Goal: Information Seeking & Learning: Learn about a topic

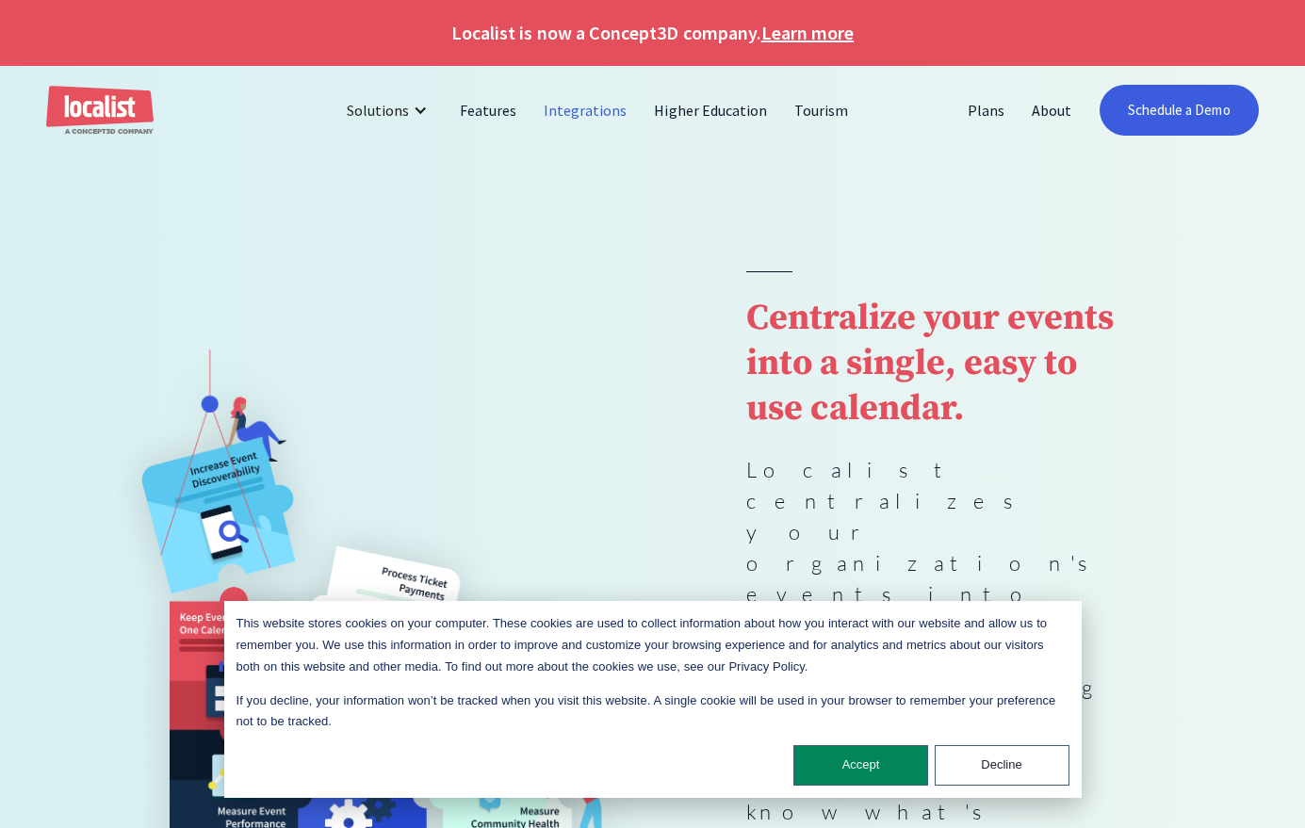
click at [585, 106] on link "Integrations" at bounding box center [585, 110] width 110 height 45
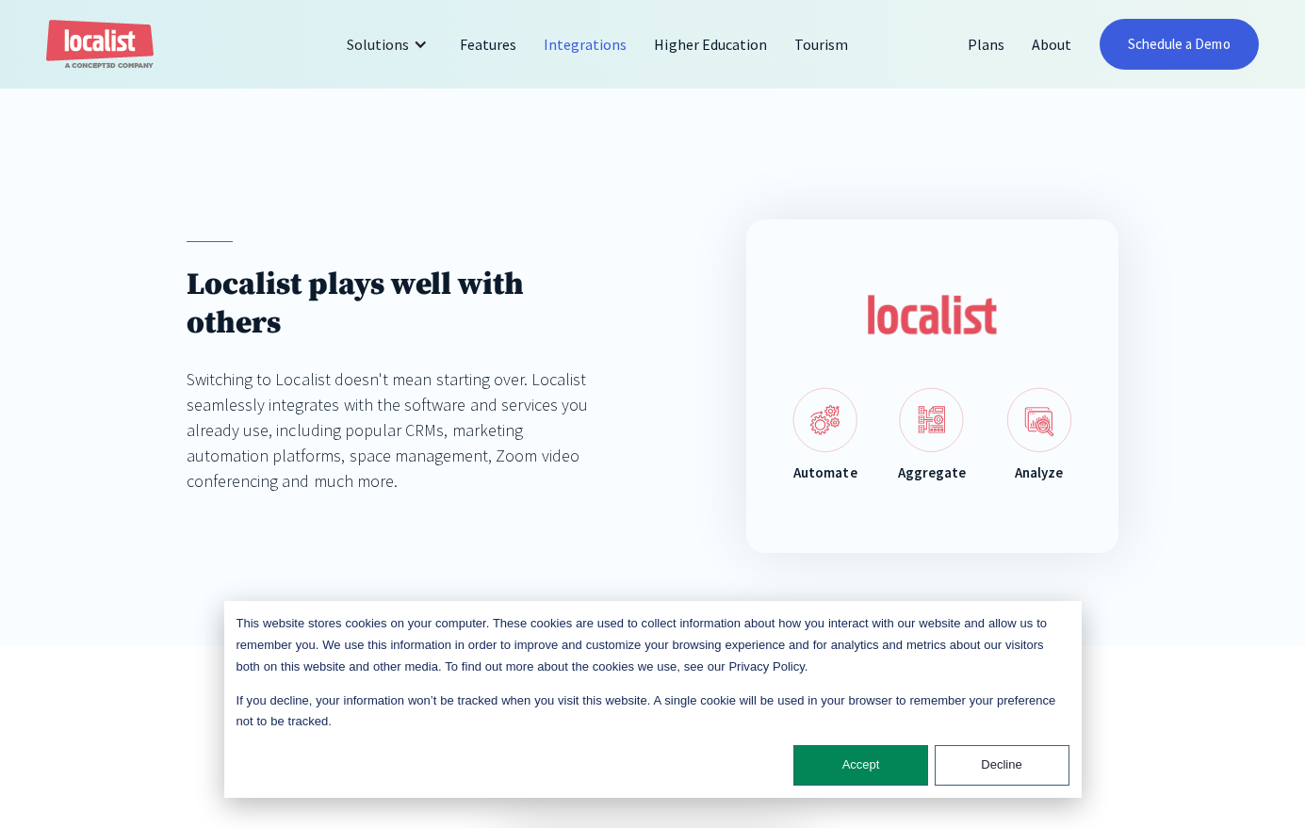
scroll to position [154, 0]
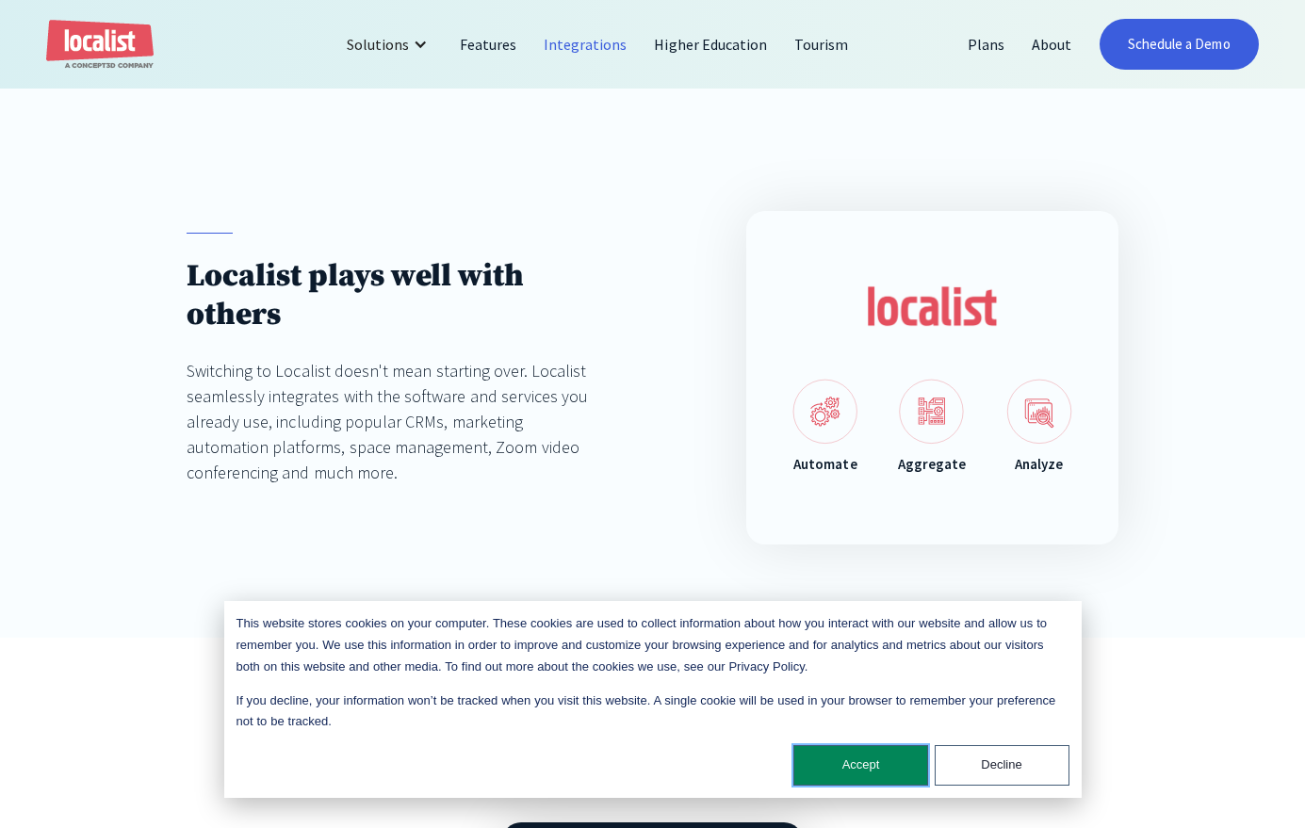
click at [872, 762] on button "Accept" at bounding box center [860, 765] width 135 height 41
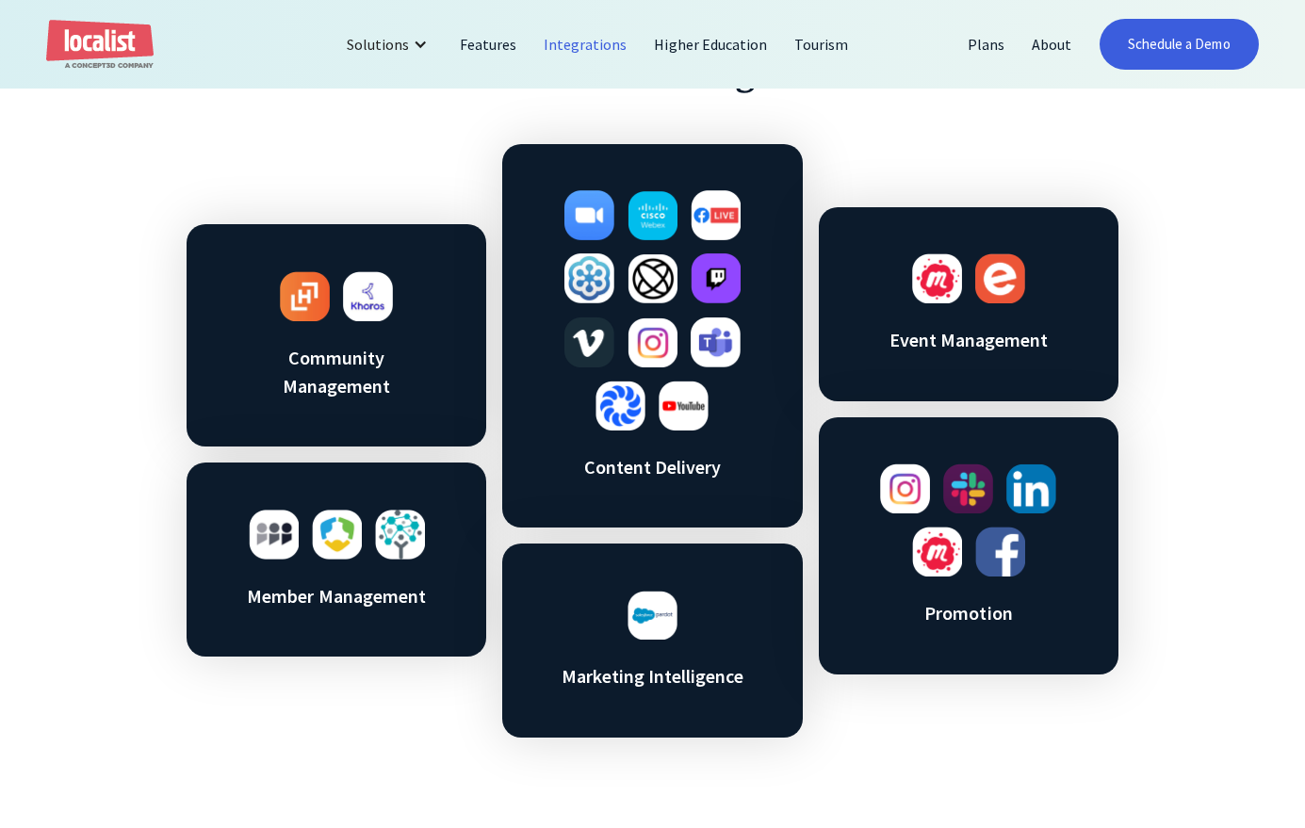
scroll to position [835, 0]
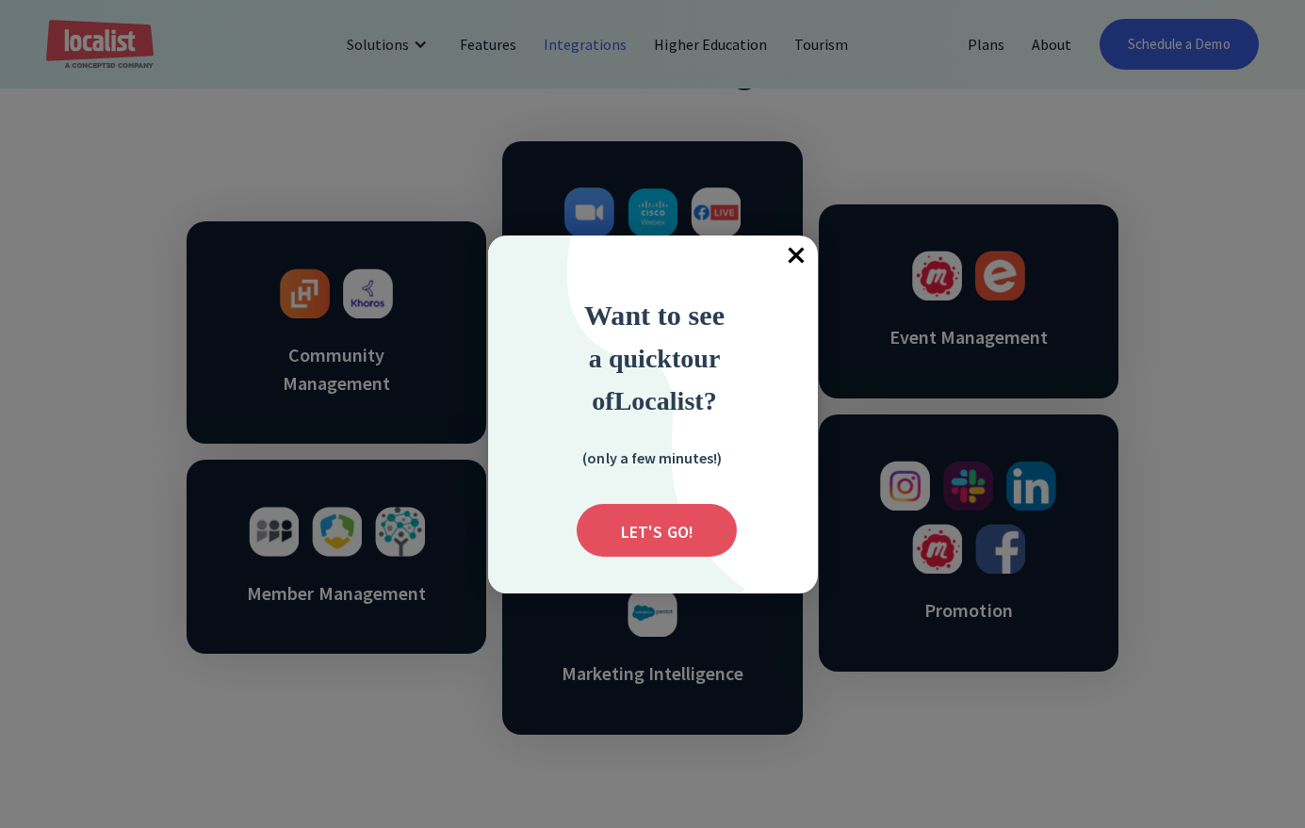
click at [792, 248] on span "×" at bounding box center [796, 256] width 41 height 41
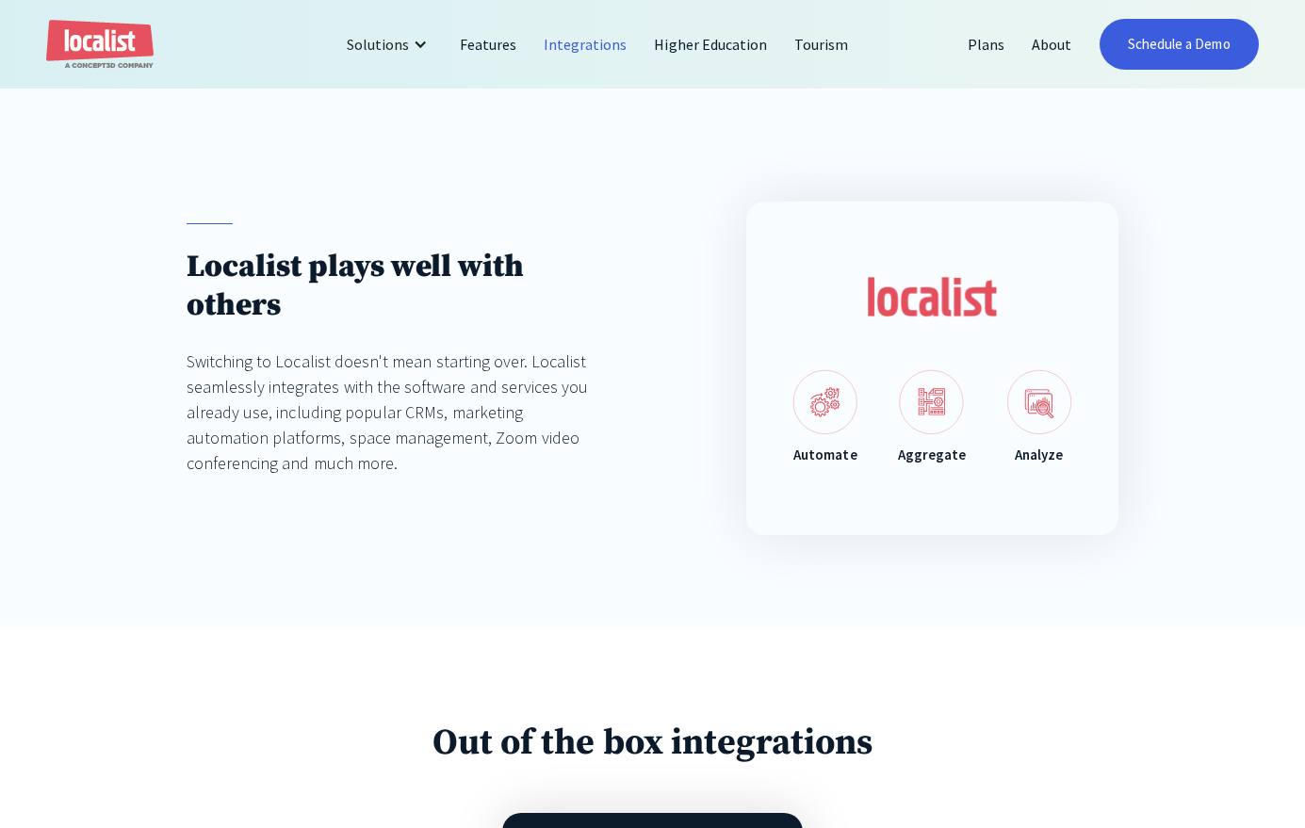
scroll to position [159, 0]
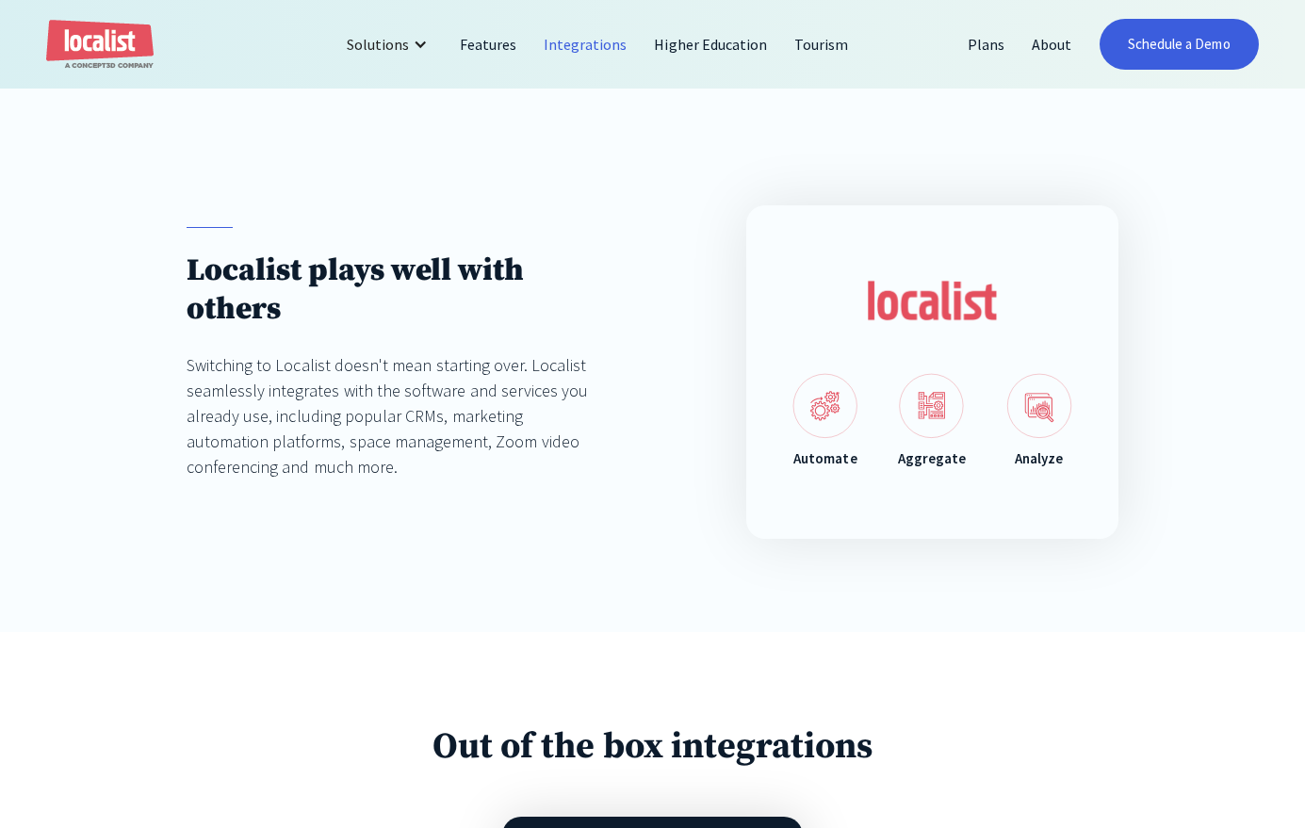
click at [785, 405] on div "Automate Aggregate Analyze" at bounding box center [932, 372] width 373 height 334
click at [812, 400] on img at bounding box center [824, 406] width 65 height 66
click at [923, 405] on img at bounding box center [931, 406] width 65 height 66
click at [1034, 415] on img at bounding box center [1039, 406] width 66 height 66
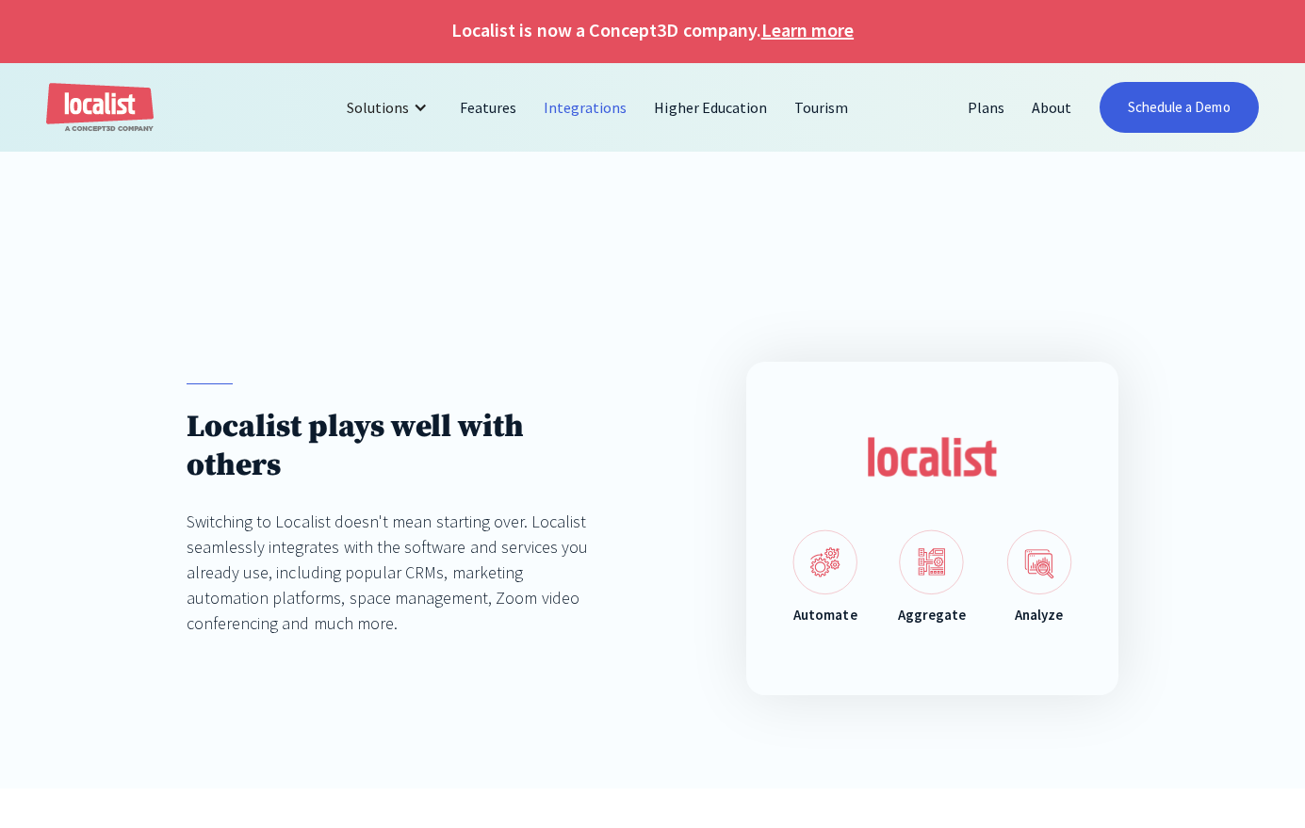
scroll to position [0, 0]
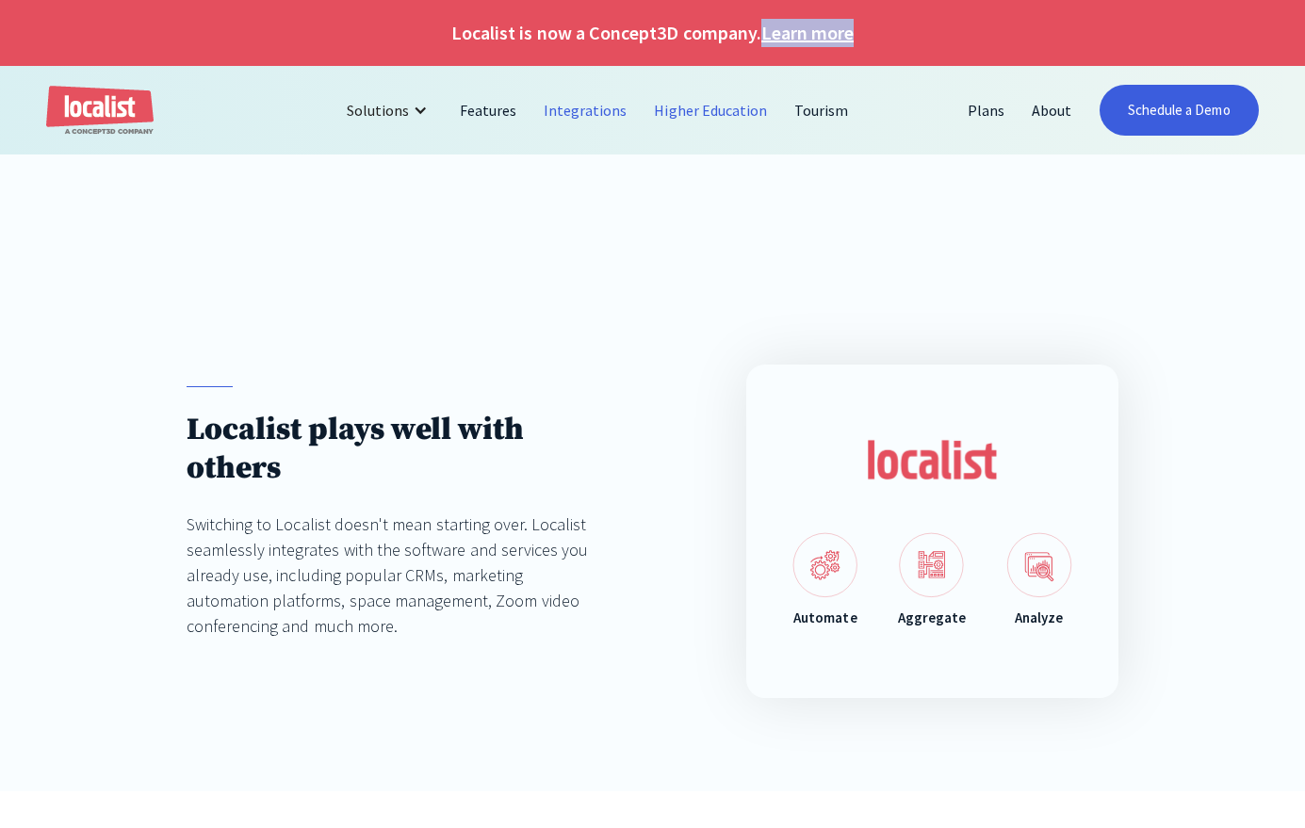
click at [709, 114] on link "Higher Education" at bounding box center [711, 110] width 140 height 45
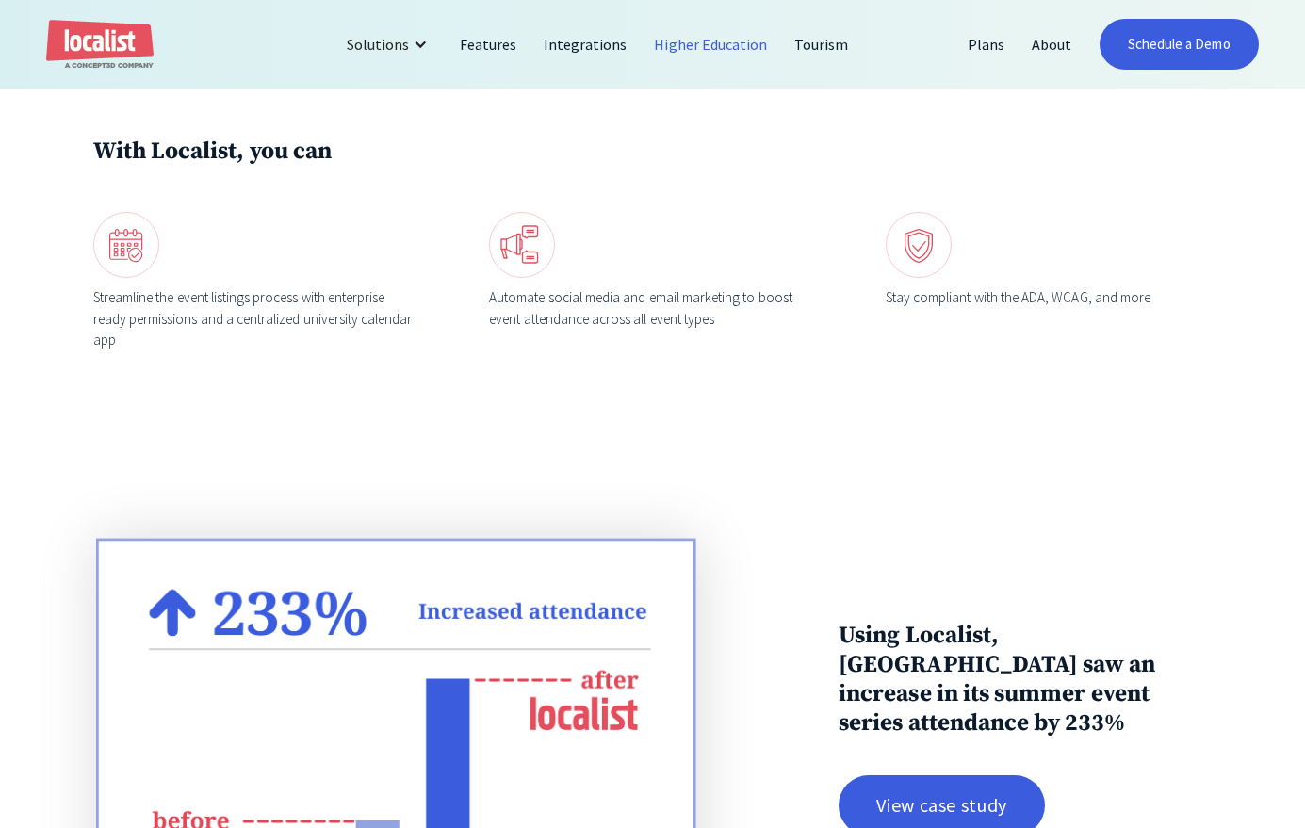
scroll to position [2080, 0]
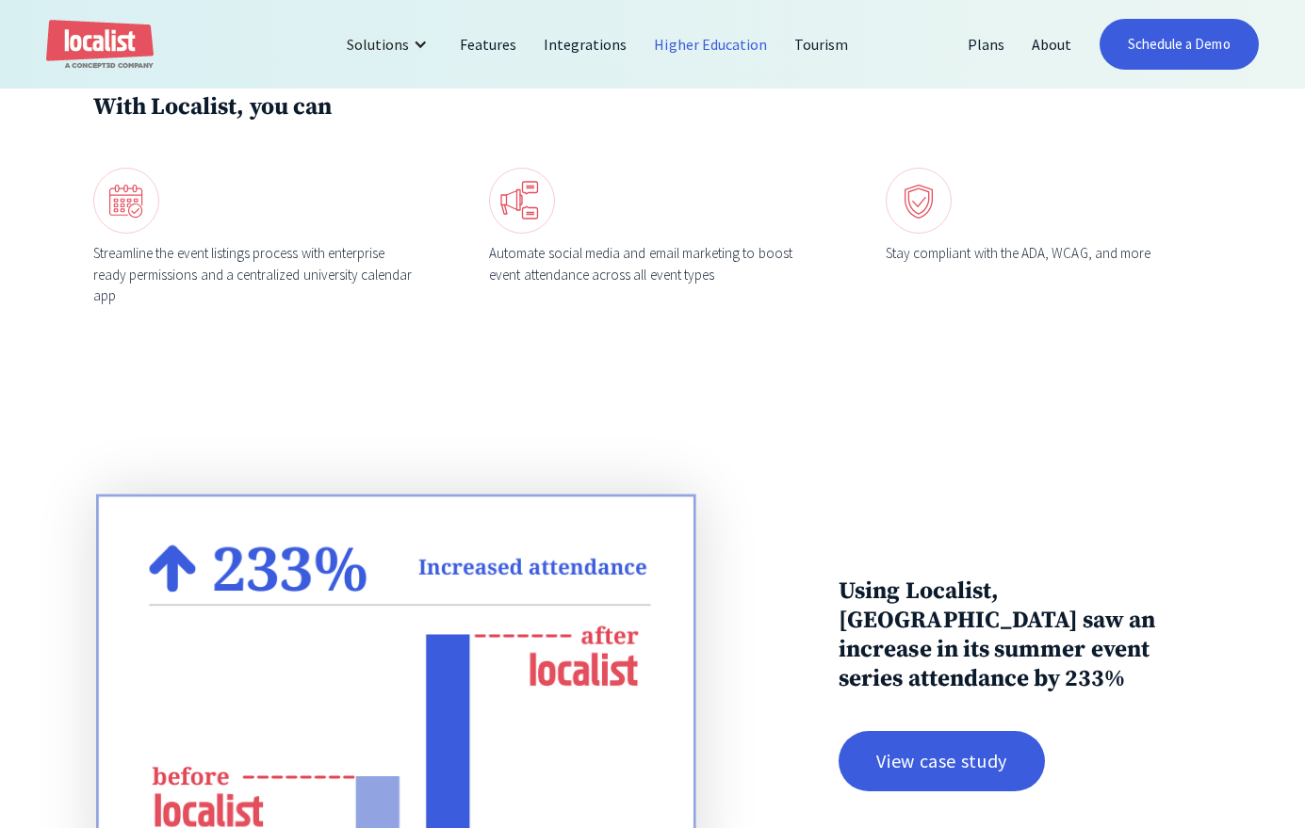
click at [917, 200] on img at bounding box center [919, 201] width 66 height 66
click at [921, 196] on img at bounding box center [919, 201] width 66 height 66
drag, startPoint x: 928, startPoint y: 230, endPoint x: 944, endPoint y: 241, distance: 19.6
click at [930, 235] on div "Stay compliant with the ADA, WCAG, and more" at bounding box center [1049, 237] width 326 height 139
click at [944, 243] on div "Stay compliant with the ADA, WCAG, and more" at bounding box center [1049, 254] width 326 height 22
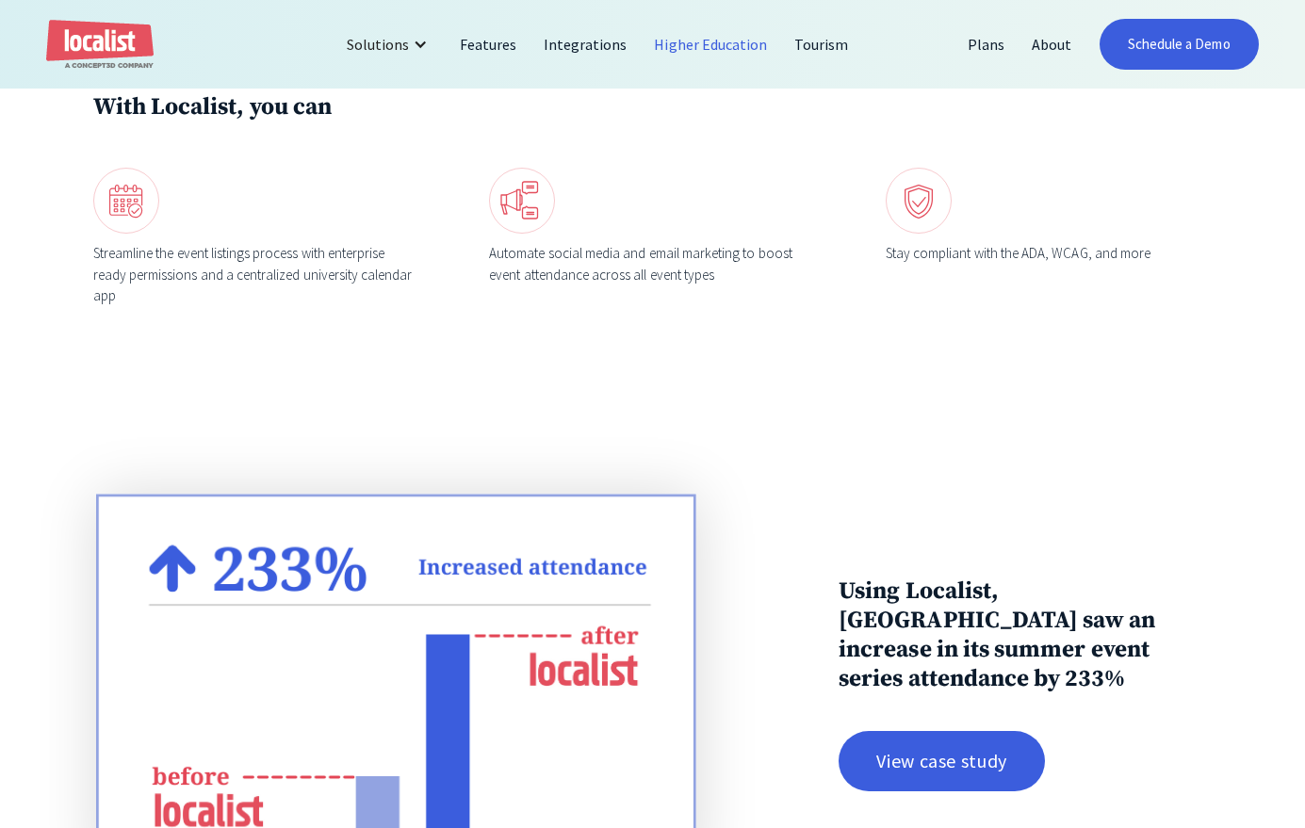
click at [945, 243] on div "Stay compliant with the ADA, WCAG, and more" at bounding box center [1049, 254] width 326 height 22
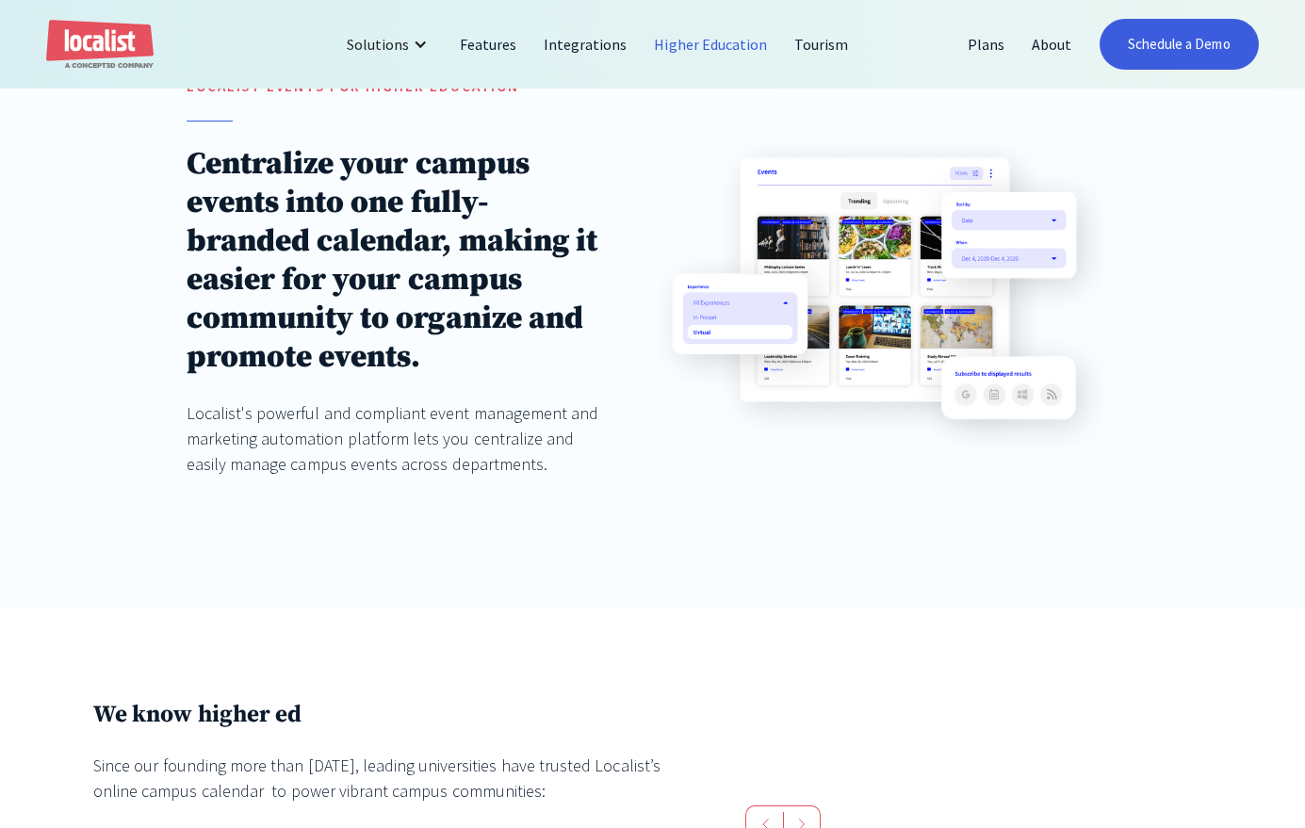
scroll to position [0, 0]
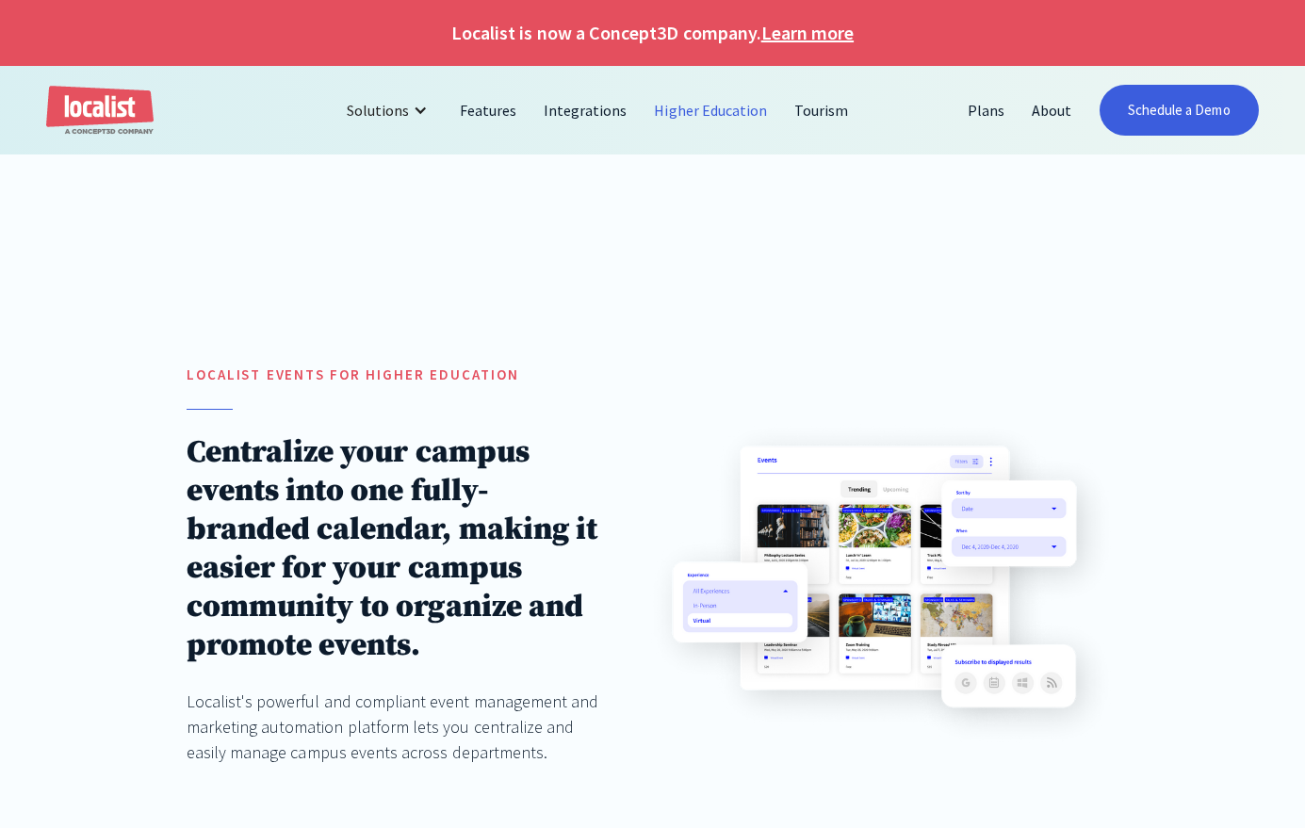
click at [801, 35] on link "Learn more" at bounding box center [807, 33] width 92 height 28
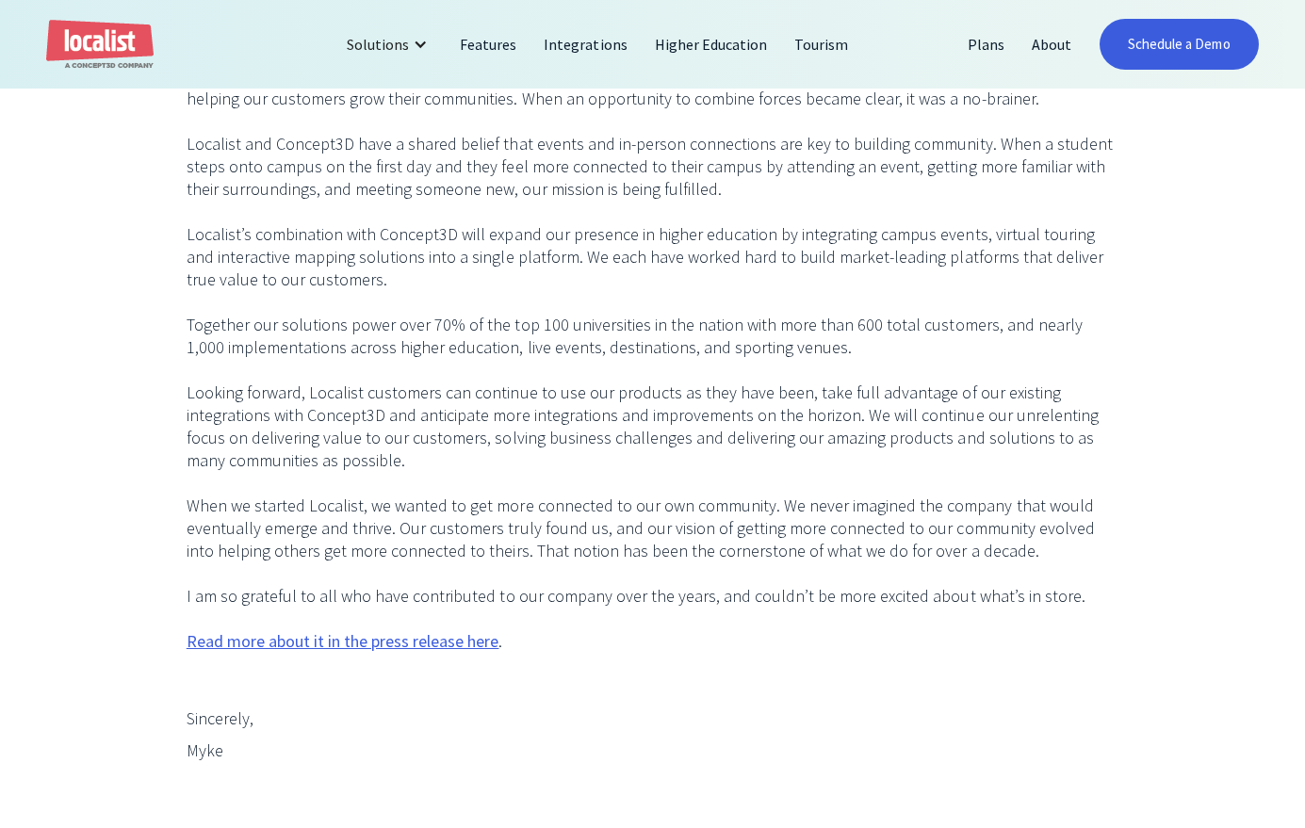
scroll to position [937, 0]
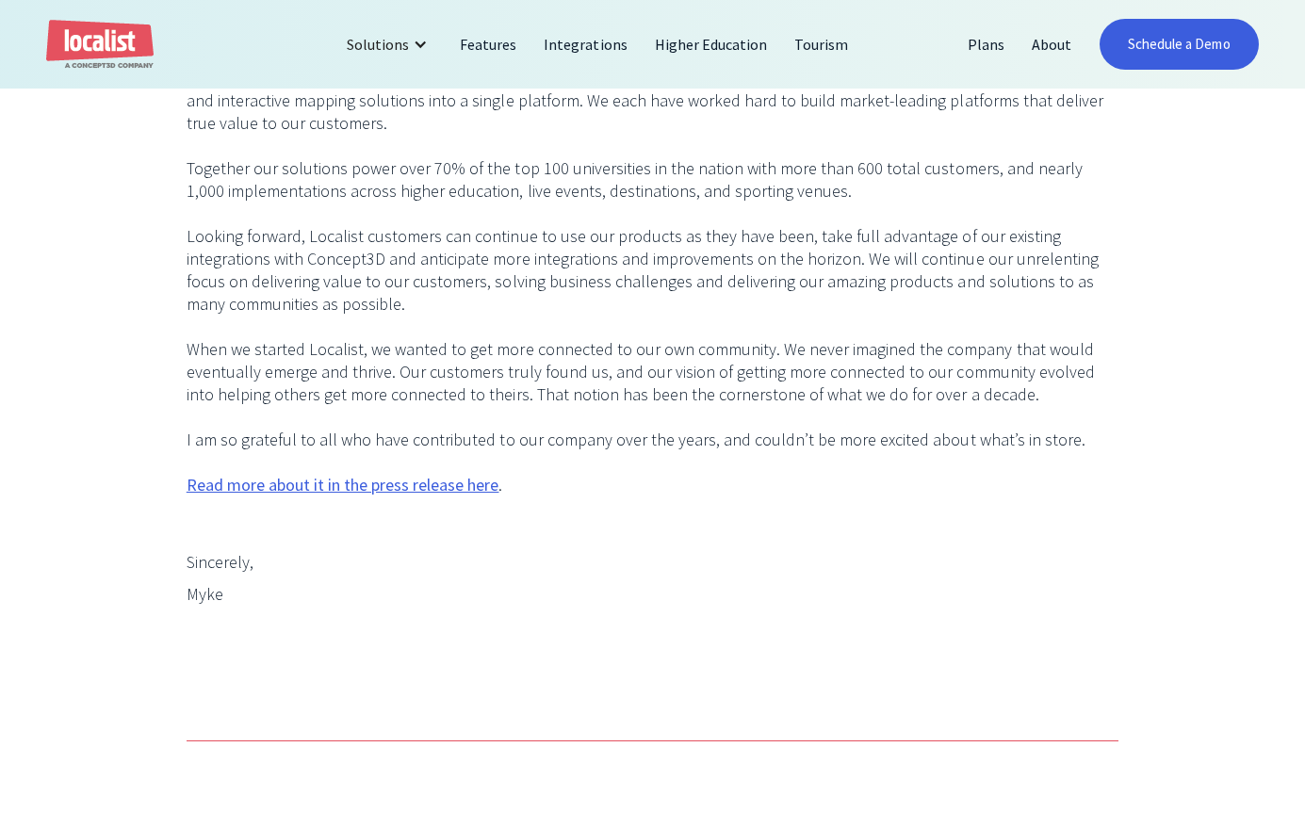
click at [343, 485] on link "Read more about it in the press release here" at bounding box center [343, 485] width 313 height 23
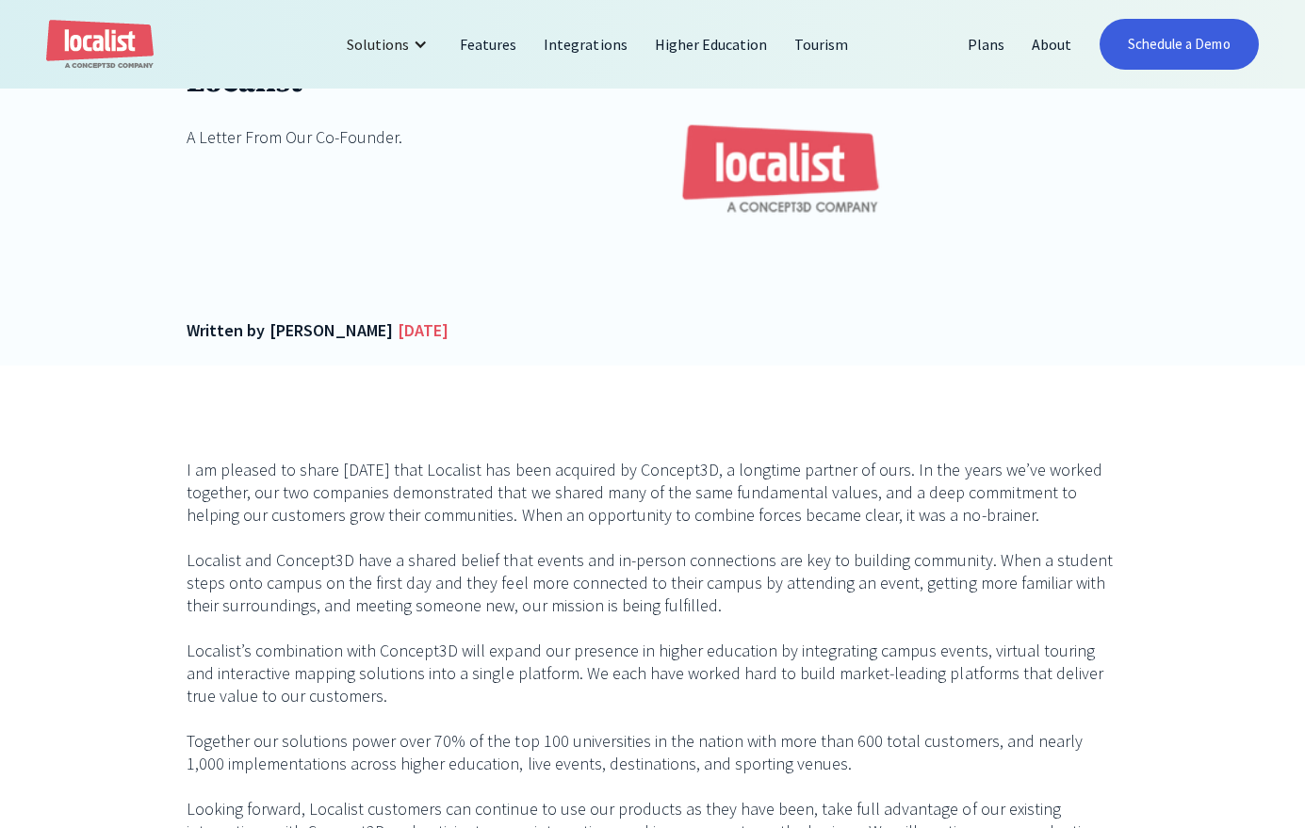
scroll to position [0, 0]
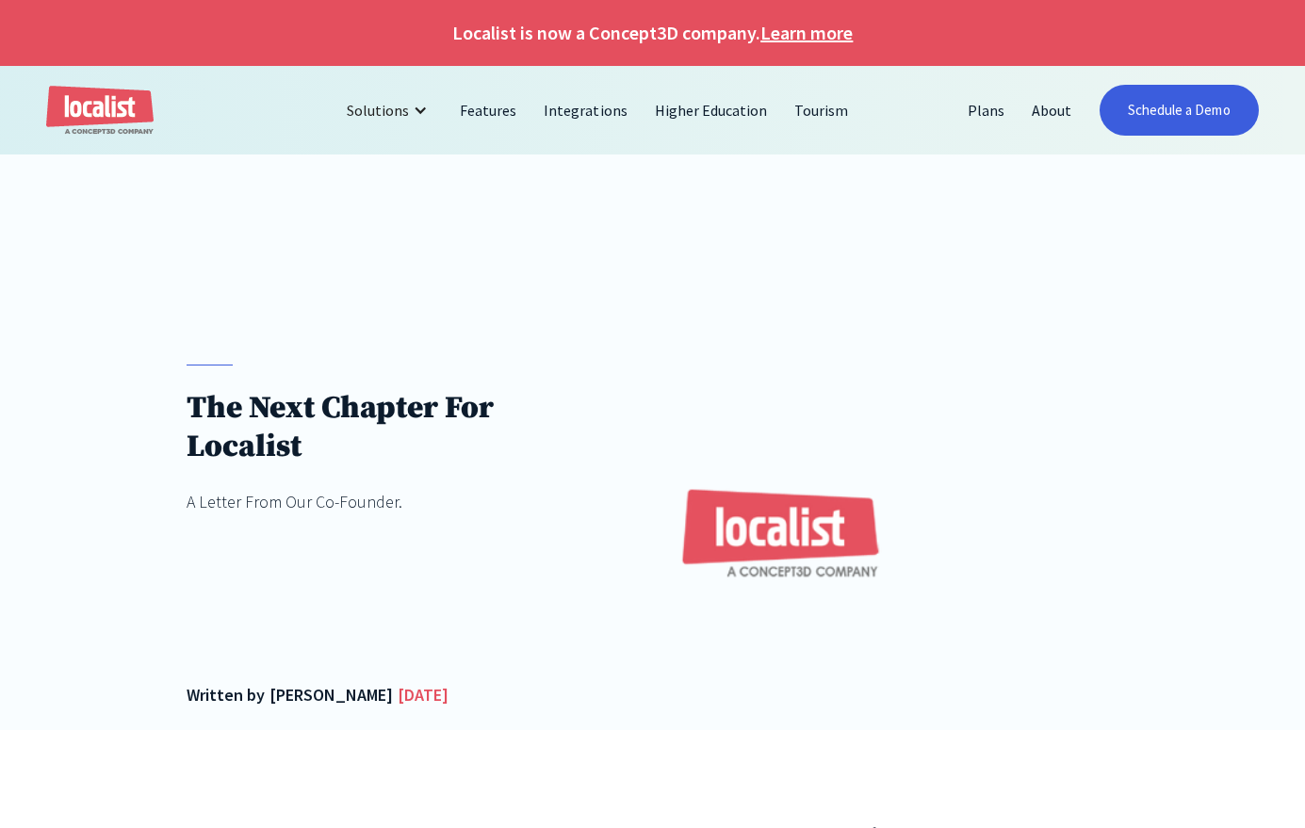
click at [99, 101] on img "home" at bounding box center [99, 111] width 107 height 50
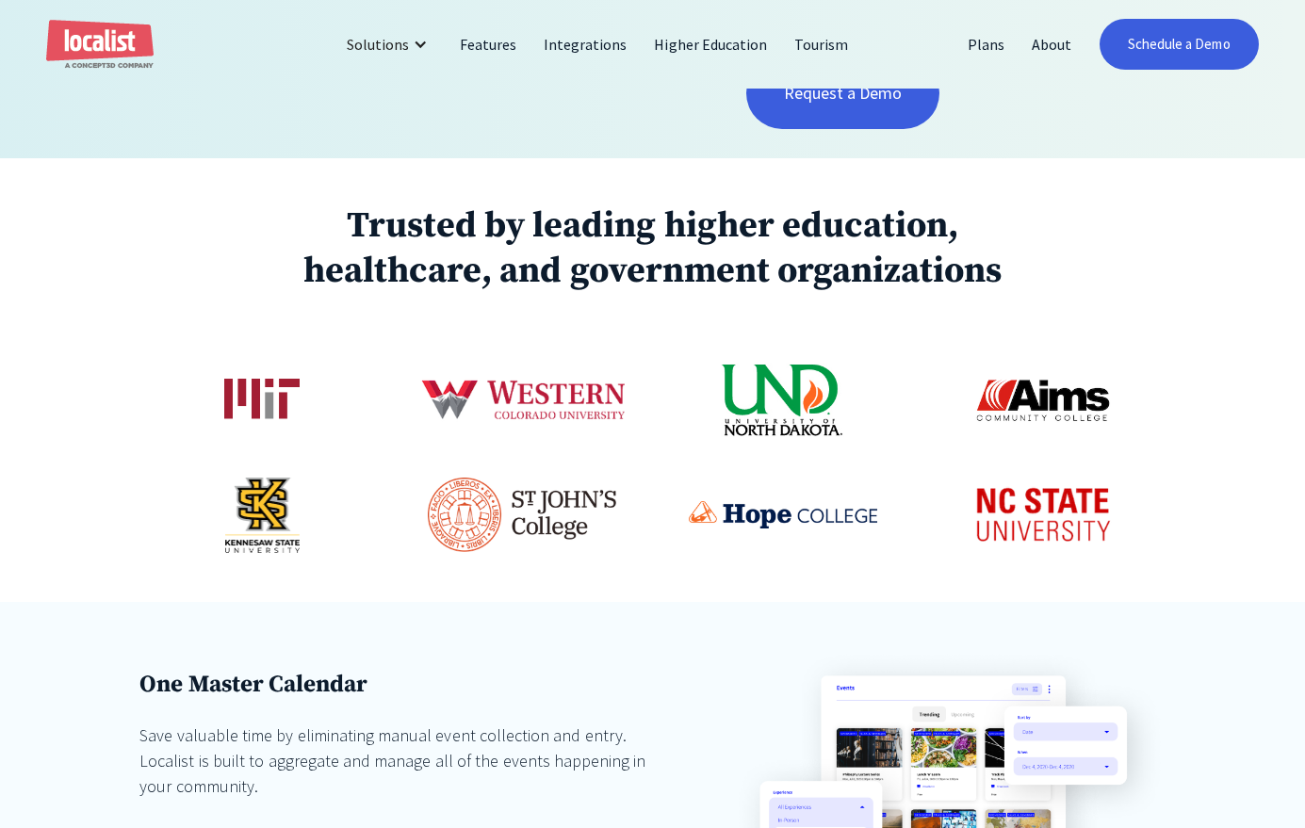
scroll to position [712, 0]
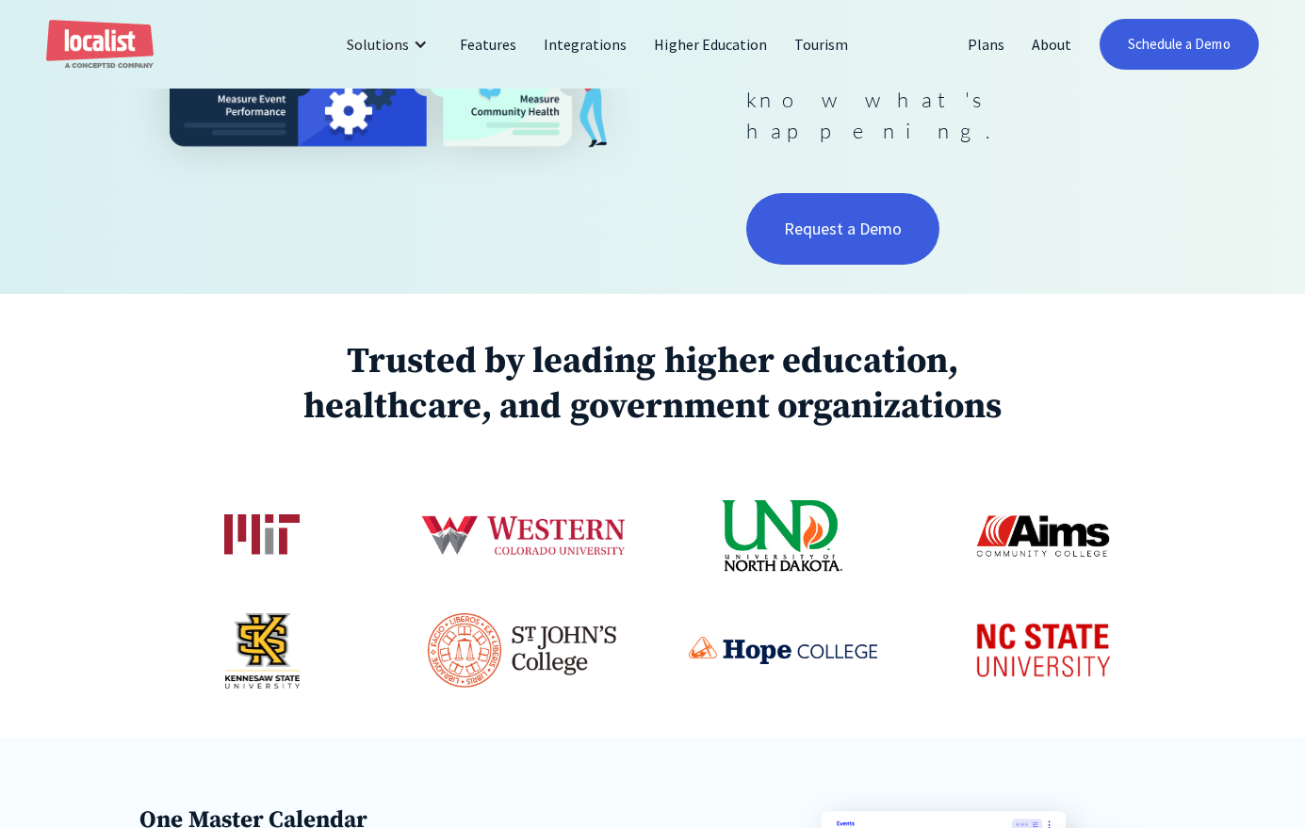
click at [1060, 610] on img at bounding box center [1043, 650] width 170 height 81
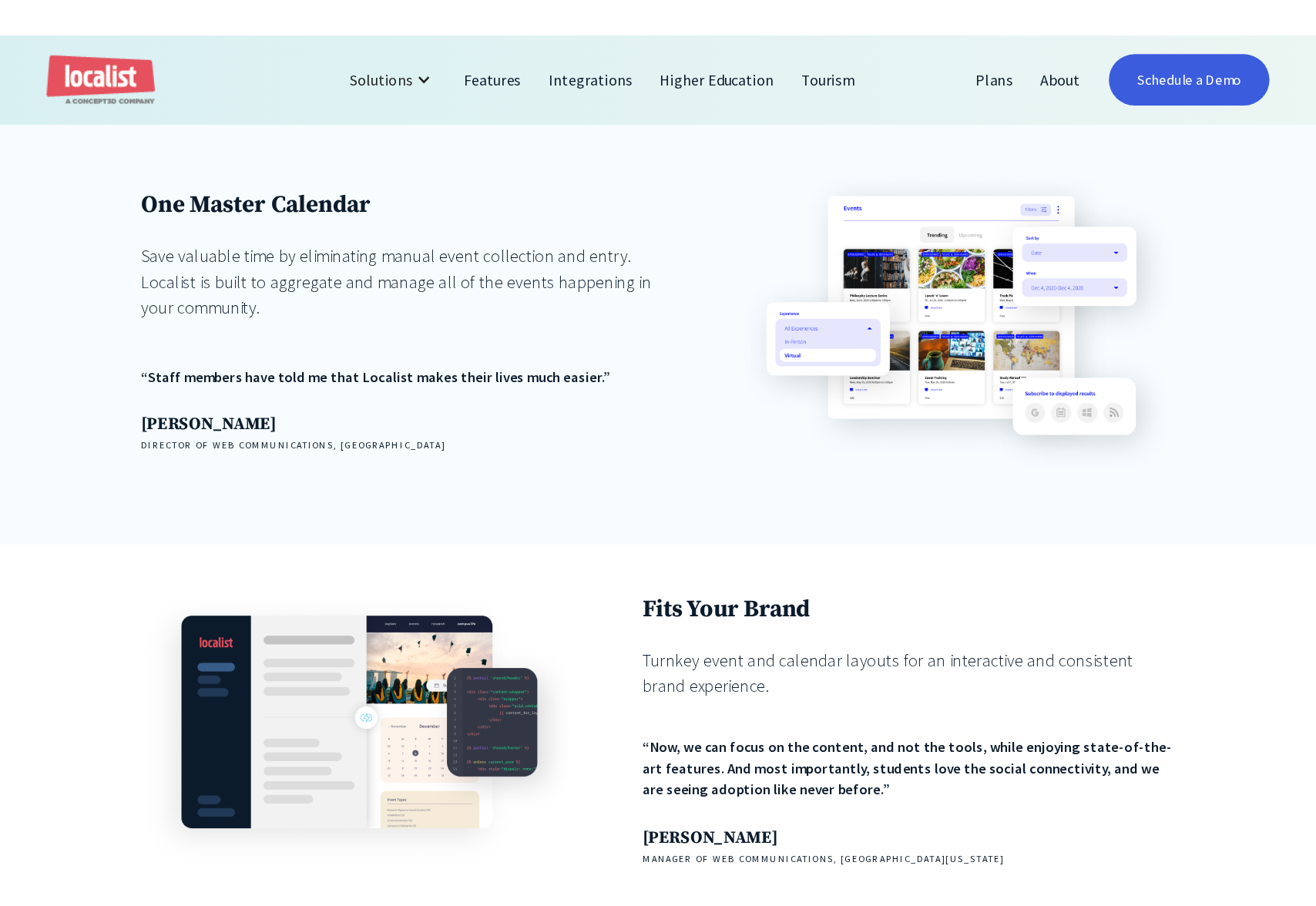
scroll to position [1119, 0]
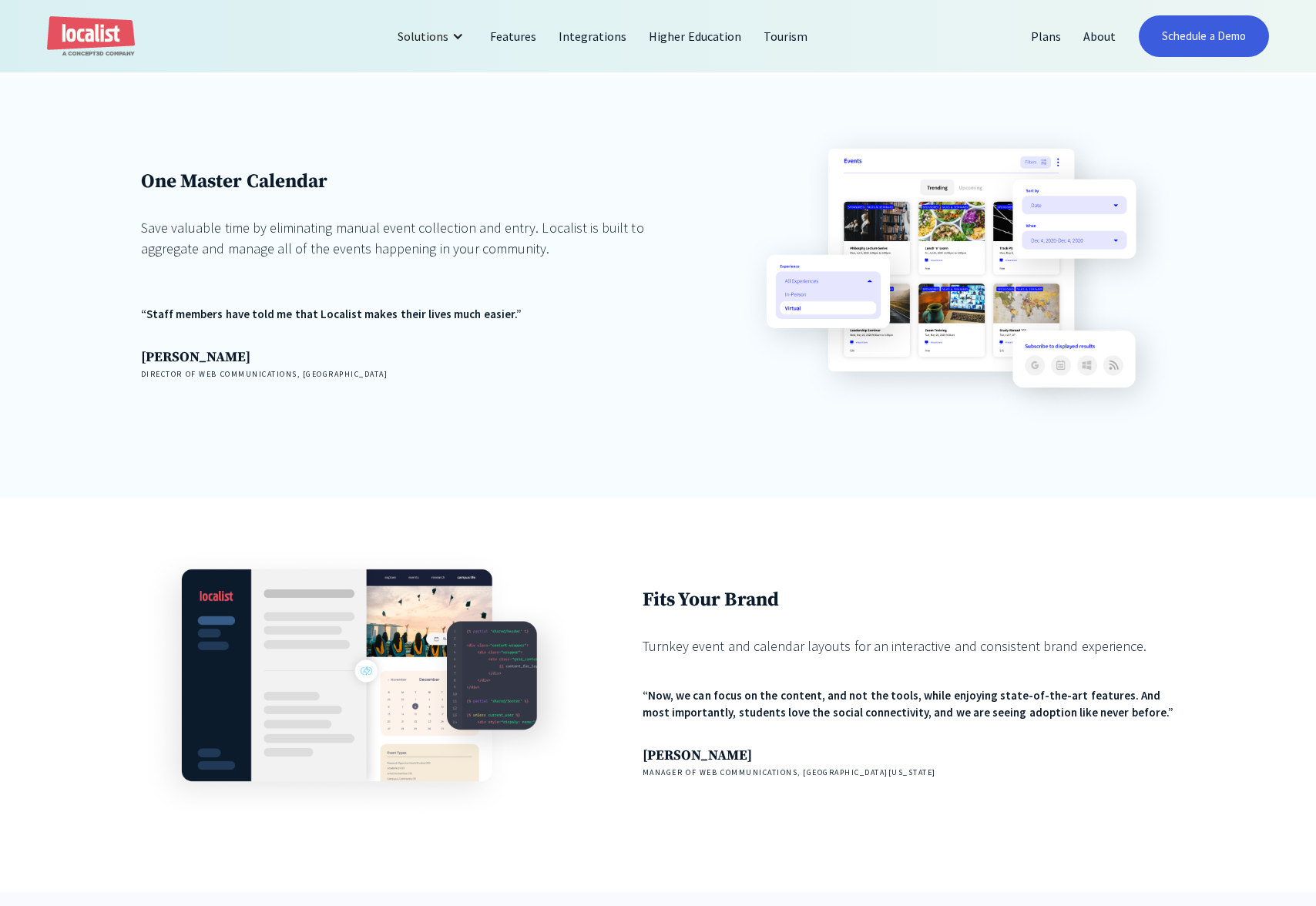
click at [479, 387] on div "One Master Calendar Save valuable time by eliminating manual event collection a…" at bounding box center [406, 274] width 532 height 305
click at [460, 39] on div at bounding box center [457, 36] width 12 height 12
click at [443, 36] on div "Solutions" at bounding box center [423, 36] width 51 height 19
click at [218, 137] on div "One Master Calendar Save valuable time by eliminating manual event collection a…" at bounding box center [406, 274] width 532 height 305
